Goal: Ask a question: Seek information or help from site administrators or community

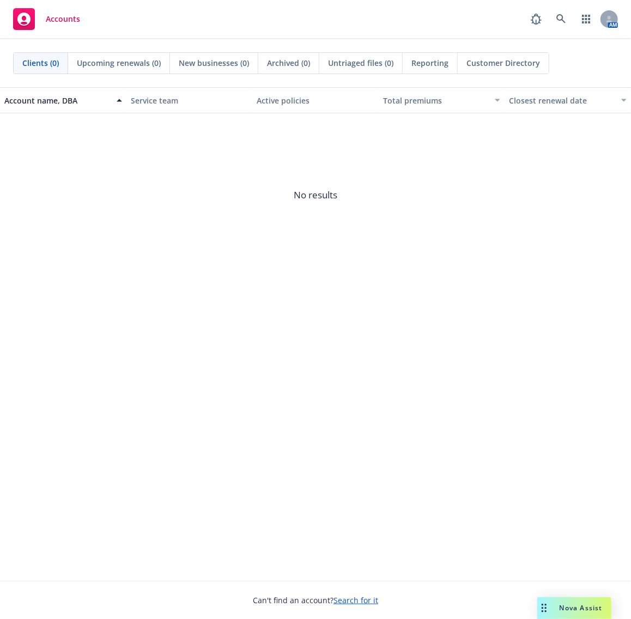
click at [562, 611] on span "Nova Assist" at bounding box center [581, 607] width 43 height 9
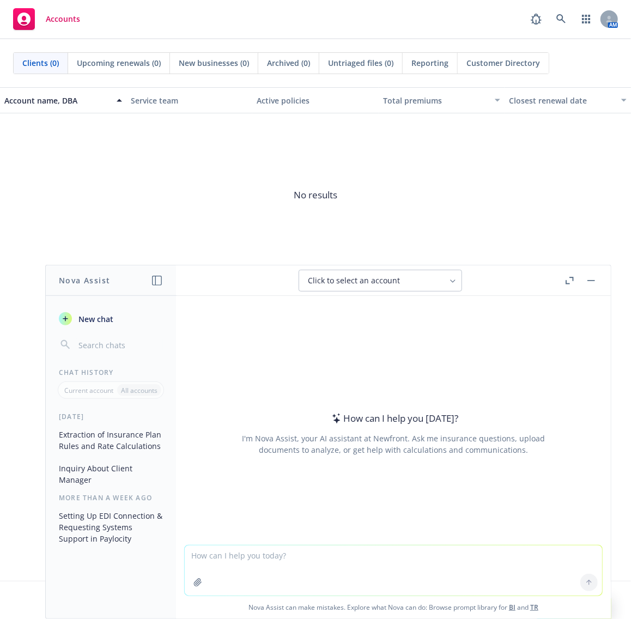
click at [289, 566] on textarea at bounding box center [393, 570] width 417 height 50
type textarea "can i enroll in an LPFSA even if I don't enroll in an HDHP plan"
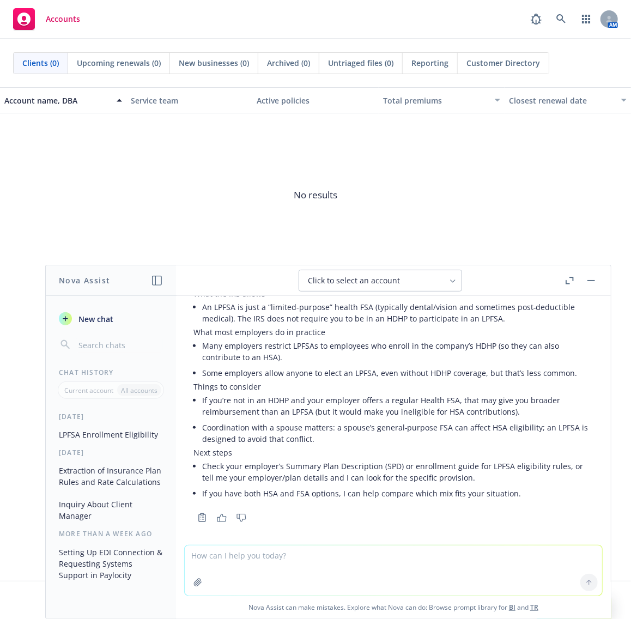
scroll to position [72, 0]
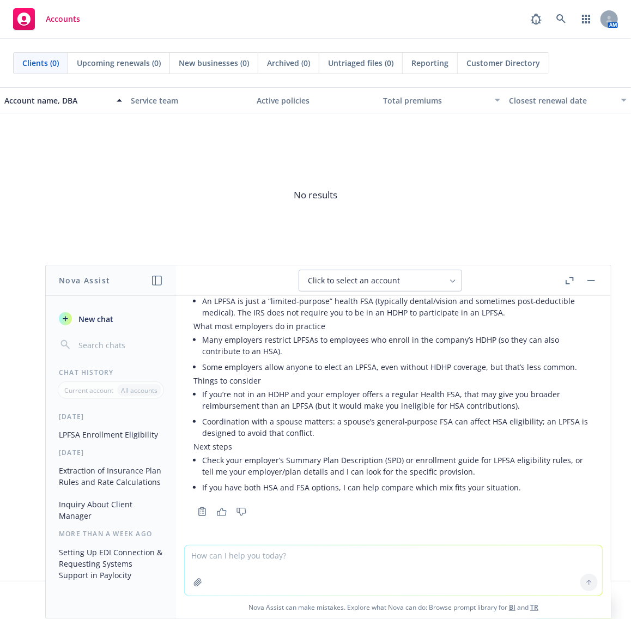
click at [310, 560] on textarea at bounding box center [393, 570] width 417 height 50
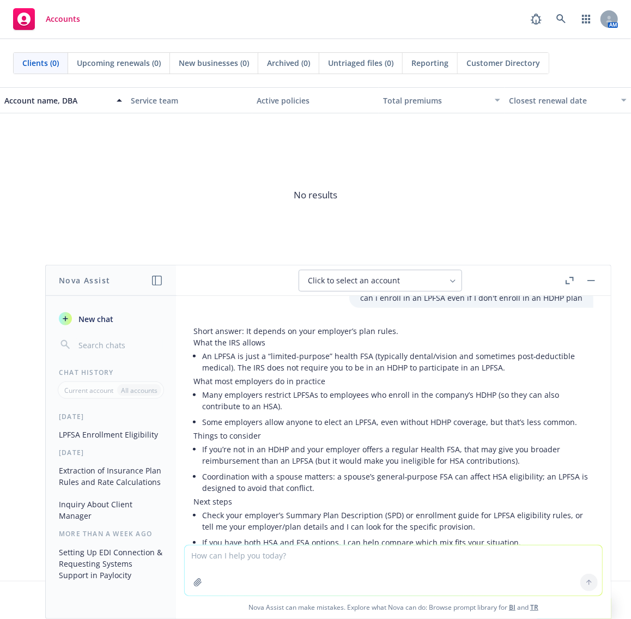
scroll to position [0, 0]
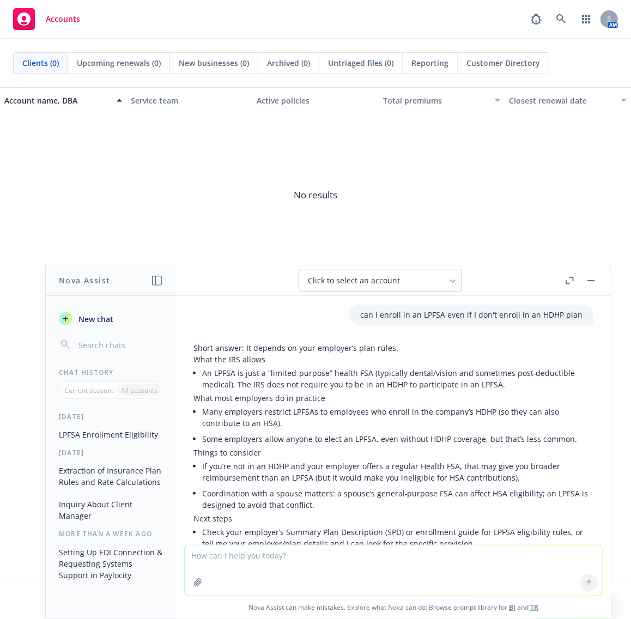
click at [363, 280] on span "Click to select an account" at bounding box center [354, 280] width 92 height 11
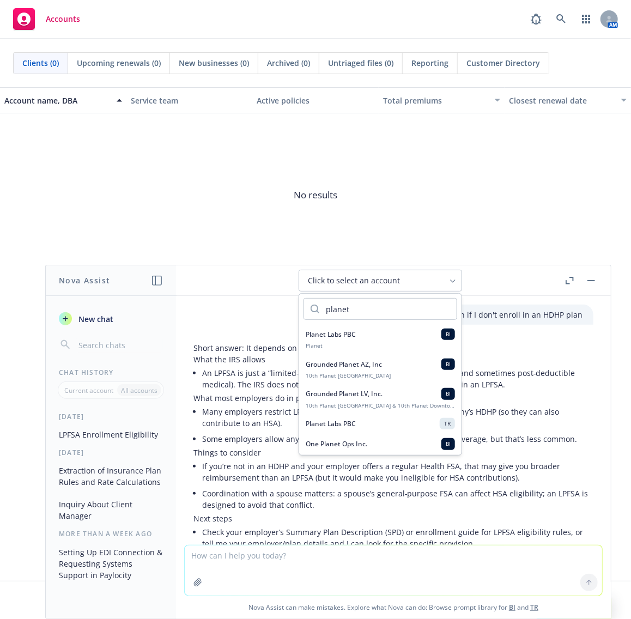
type input "planet"
click at [352, 334] on span "Planet Labs PBC" at bounding box center [331, 334] width 50 height 9
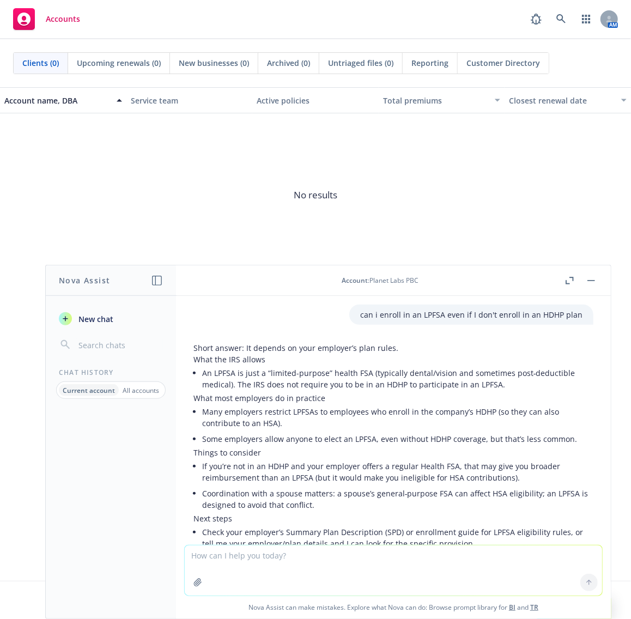
click at [268, 574] on textarea at bounding box center [393, 570] width 417 height 50
type textarea "does this client allow employees to enroll in an LPFSA even if they are not enr…"
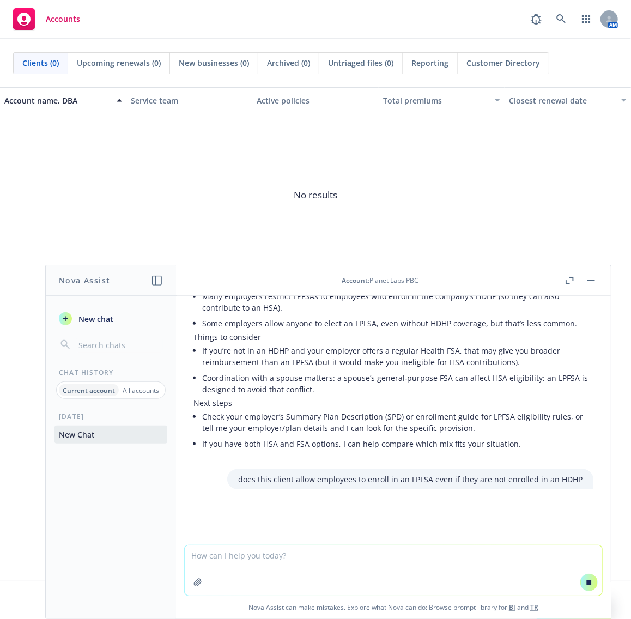
scroll to position [120, 0]
